Goal: Navigation & Orientation: Go to known website

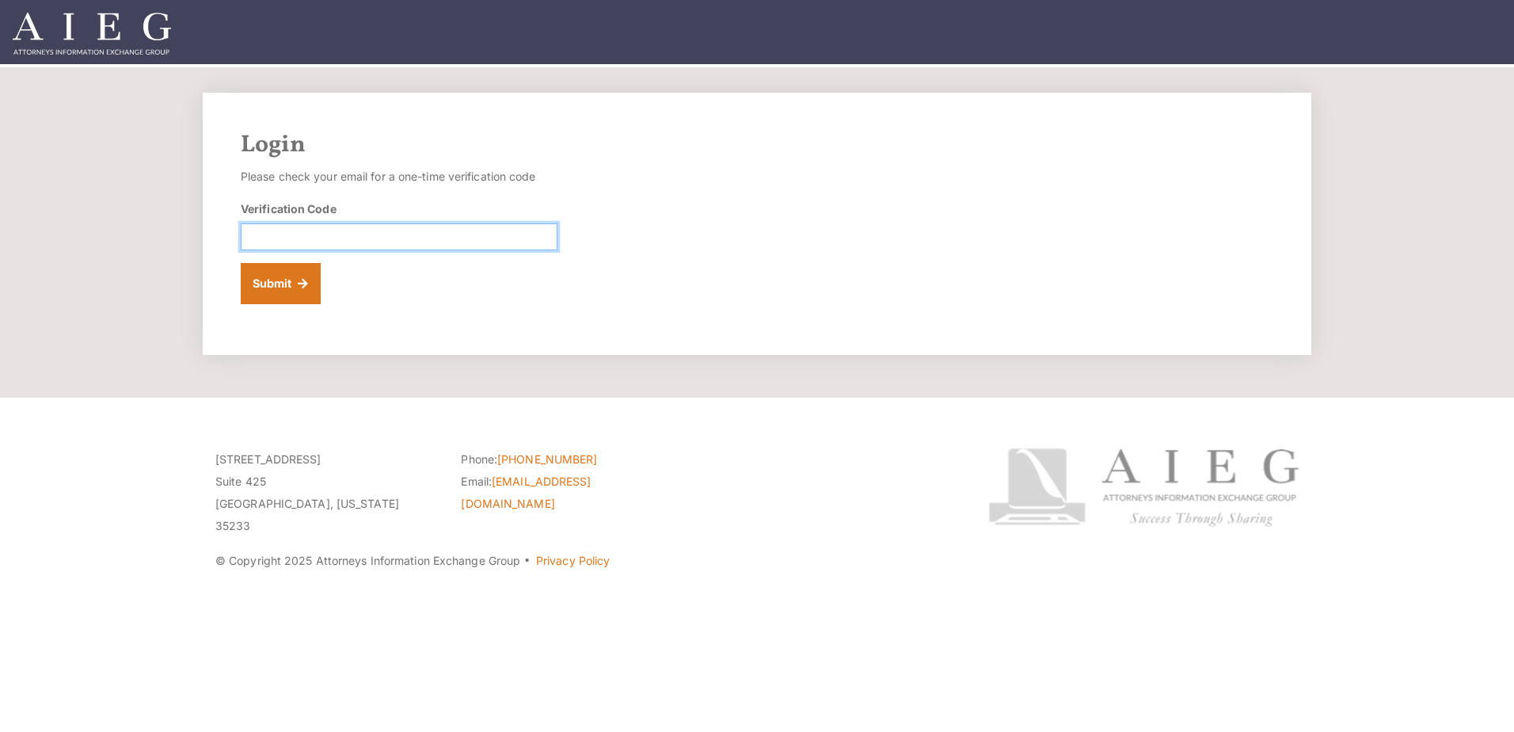
click at [290, 241] on input "Verification Code" at bounding box center [399, 236] width 317 height 27
click at [350, 236] on input "Verification Code" at bounding box center [399, 236] width 317 height 27
paste input "594086"
type input "594086"
click at [288, 287] on button "Submit" at bounding box center [281, 283] width 80 height 41
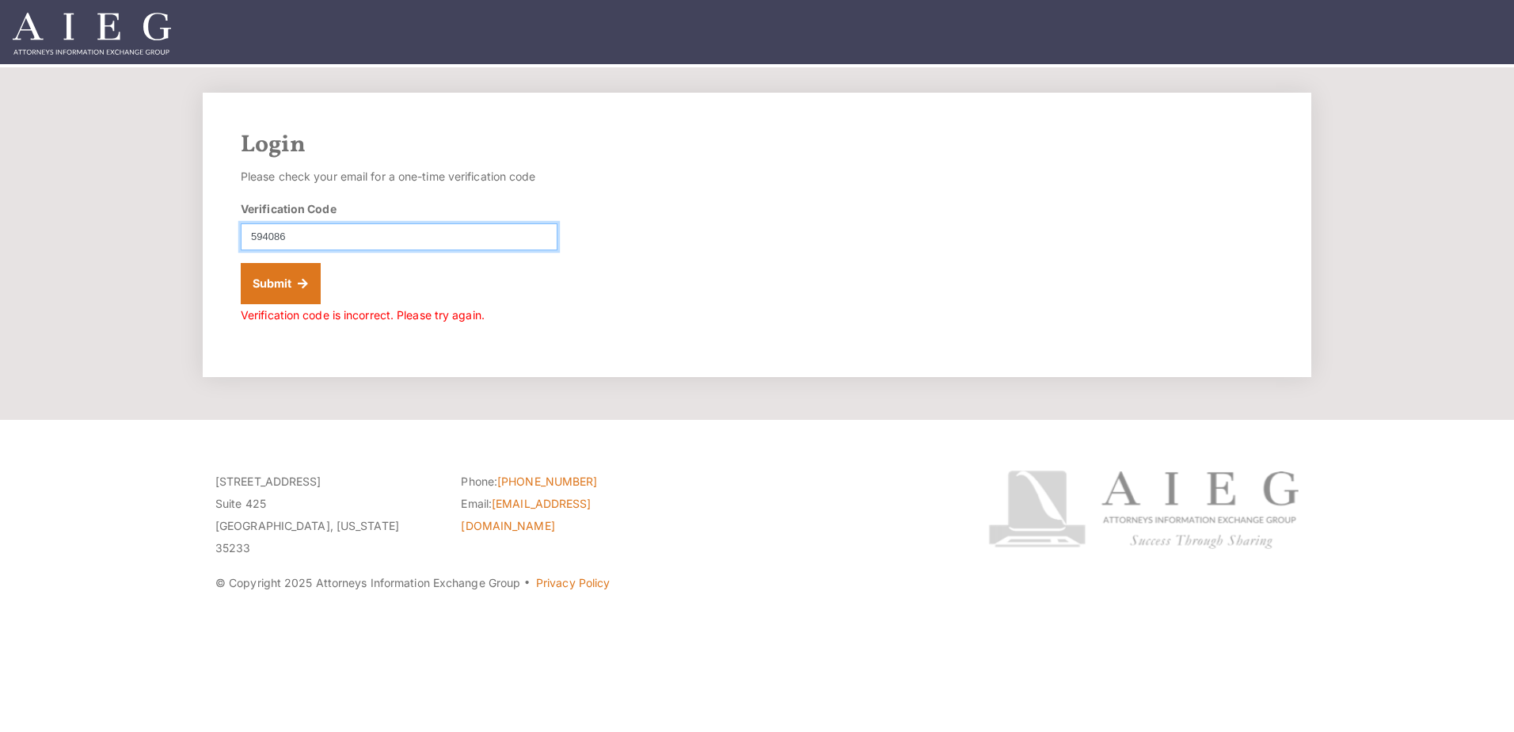
drag, startPoint x: 250, startPoint y: 238, endPoint x: 261, endPoint y: 238, distance: 10.3
click at [250, 238] on input "594086" at bounding box center [399, 236] width 317 height 27
type input "594086"
click at [257, 280] on button "Submit" at bounding box center [281, 283] width 80 height 41
